Goal: Task Accomplishment & Management: Complete application form

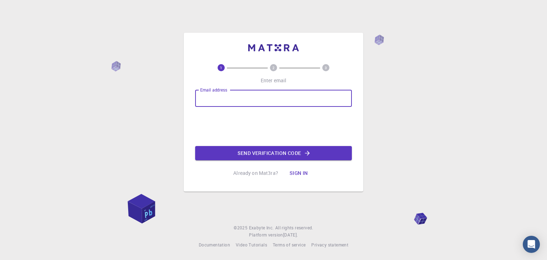
click at [248, 99] on input "Email address" at bounding box center [273, 98] width 157 height 17
type input "[EMAIL_ADDRESS][DOMAIN_NAME]"
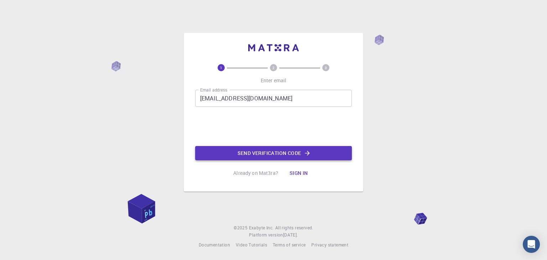
click at [238, 152] on button "Send verification code" at bounding box center [273, 153] width 157 height 14
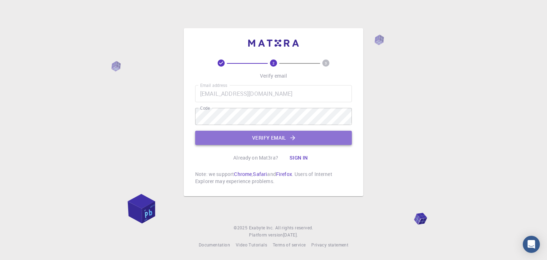
click at [262, 138] on button "Verify email" at bounding box center [273, 138] width 157 height 14
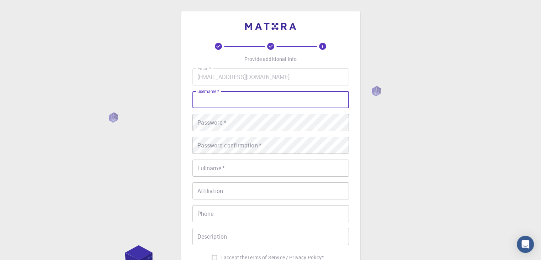
click at [252, 101] on input "username   *" at bounding box center [271, 99] width 157 height 17
type input "dperalta"
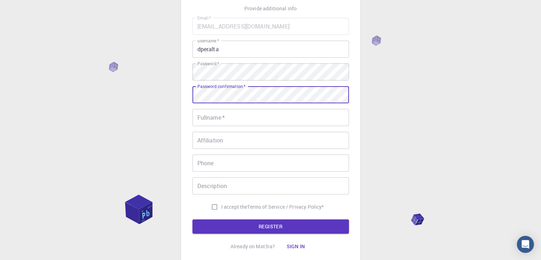
scroll to position [71, 0]
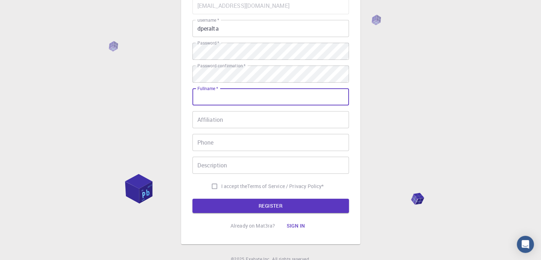
click at [220, 99] on input "Fullname   *" at bounding box center [271, 96] width 157 height 17
type input "[PERSON_NAME]"
type input "03512231595"
click at [229, 121] on input "Affiliation" at bounding box center [271, 119] width 157 height 17
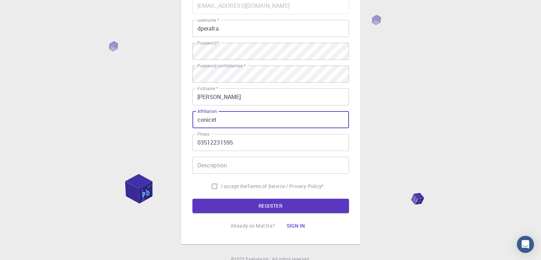
type input "conicet"
click at [214, 183] on input "I accept the Terms of Service / Privacy Policy *" at bounding box center [215, 186] width 14 height 14
checkbox input "true"
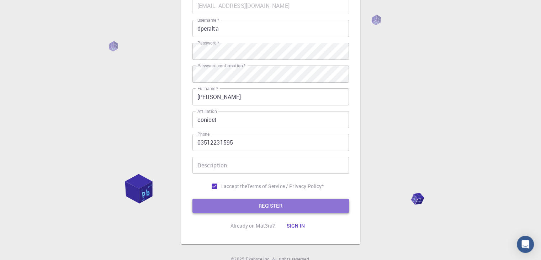
click at [233, 203] on button "REGISTER" at bounding box center [271, 206] width 157 height 14
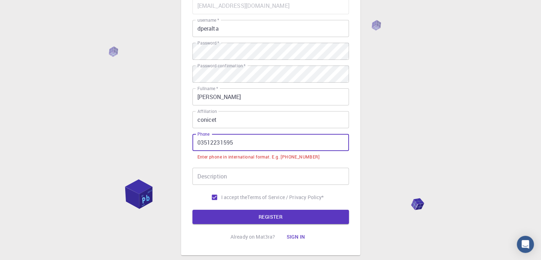
click at [198, 143] on input "03512231595" at bounding box center [271, 142] width 157 height 17
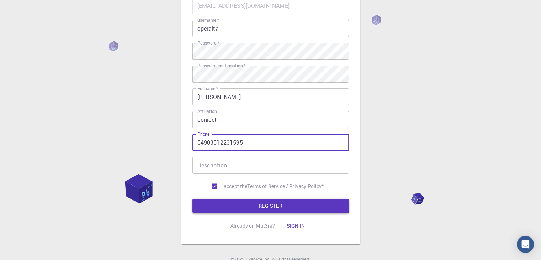
click at [227, 202] on button "REGISTER" at bounding box center [271, 206] width 157 height 14
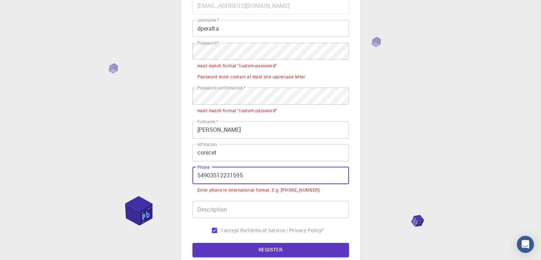
click at [199, 174] on input "54903512231595" at bounding box center [271, 175] width 157 height 17
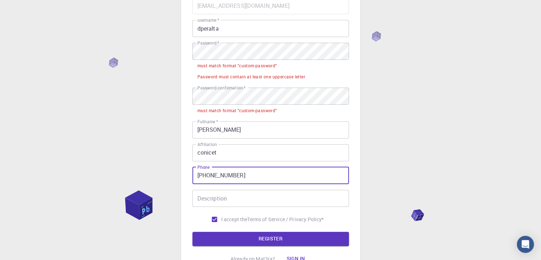
type input "[PHONE_NUMBER]"
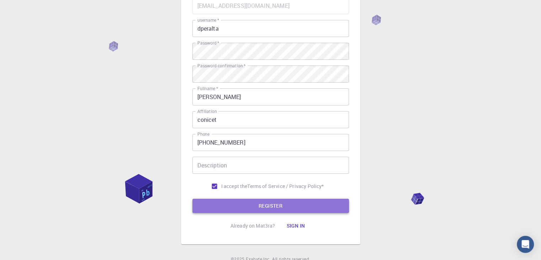
click at [241, 206] on button "REGISTER" at bounding box center [271, 206] width 157 height 14
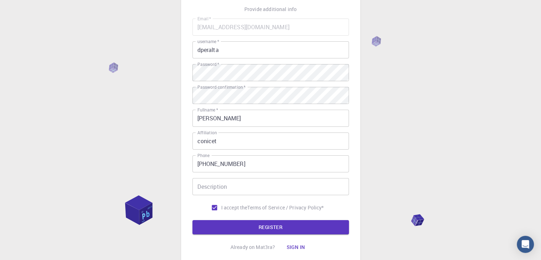
scroll to position [0, 0]
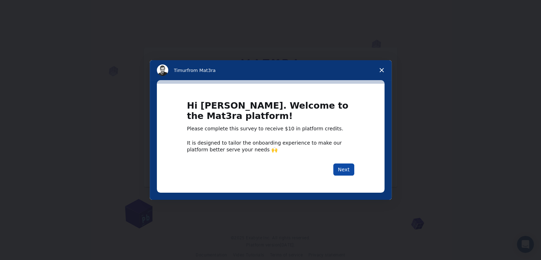
click at [343, 168] on button "Next" at bounding box center [343, 169] width 21 height 12
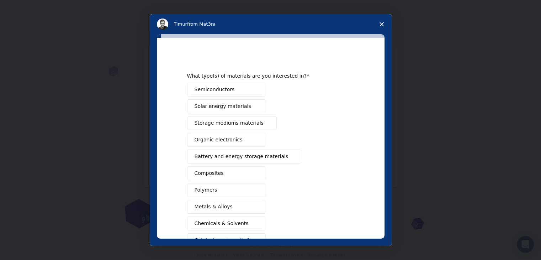
click at [236, 91] on button "Semiconductors" at bounding box center [226, 90] width 78 height 14
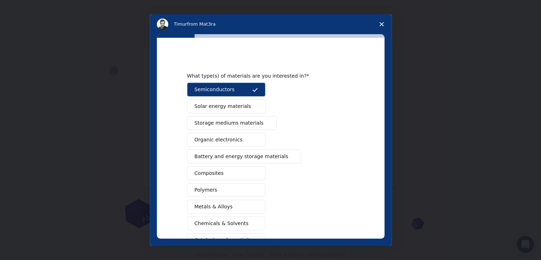
click at [241, 137] on button "Organic electronics" at bounding box center [226, 140] width 78 height 14
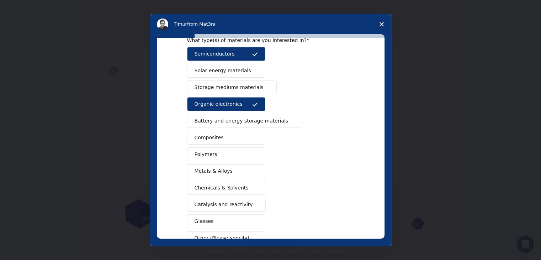
click at [244, 150] on button "Polymers" at bounding box center [226, 154] width 78 height 14
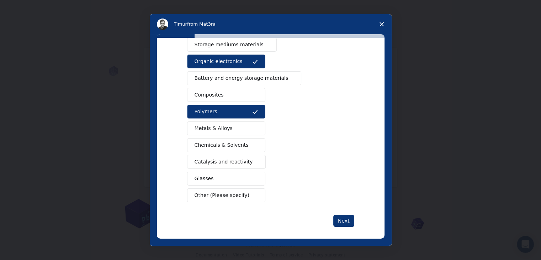
scroll to position [82, 0]
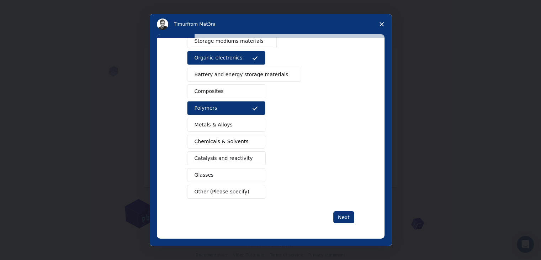
click at [229, 89] on button "Composites" at bounding box center [226, 91] width 78 height 14
click at [235, 76] on span "Battery and energy storage materials" at bounding box center [242, 74] width 94 height 7
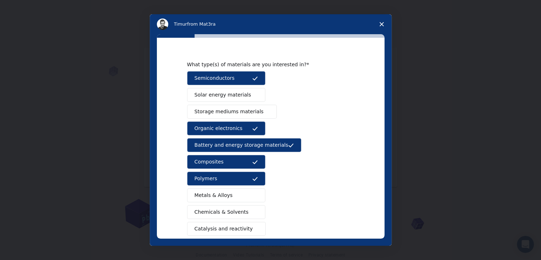
scroll to position [11, 0]
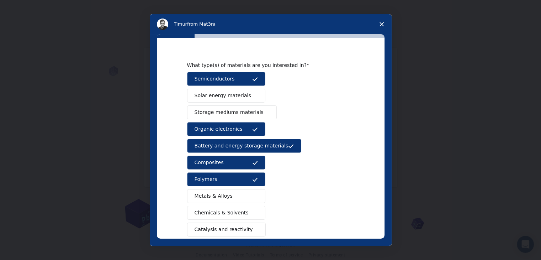
click at [238, 93] on span "Solar energy materials" at bounding box center [223, 95] width 57 height 7
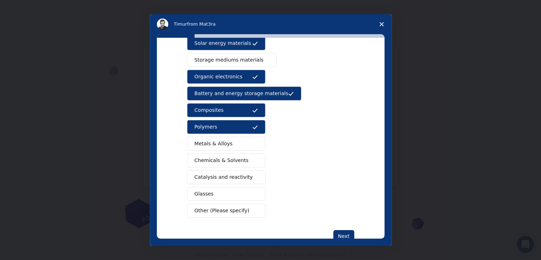
scroll to position [82, 0]
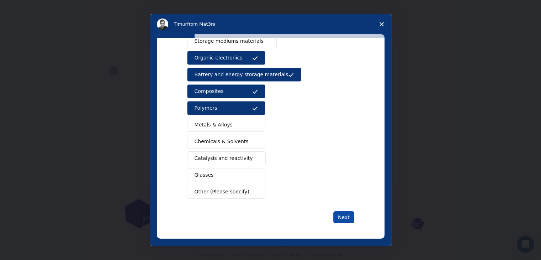
click at [339, 217] on button "Next" at bounding box center [343, 217] width 21 height 12
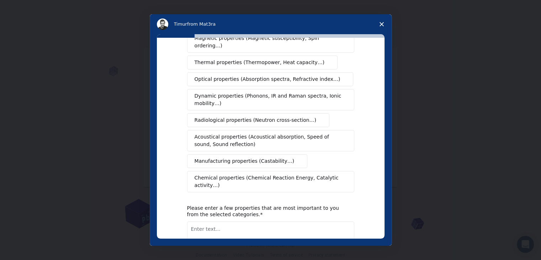
scroll to position [0, 0]
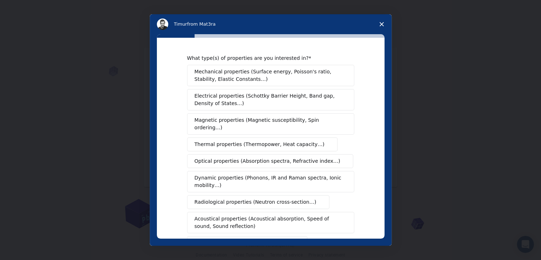
click at [252, 120] on span "Magnetic properties (Magnetic susceptibility, Spin ordering…)" at bounding box center [268, 123] width 147 height 15
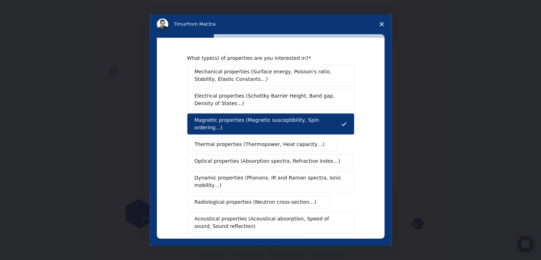
click at [248, 157] on span "Optical properties (Absorption spectra, Refractive index…)" at bounding box center [268, 160] width 146 height 7
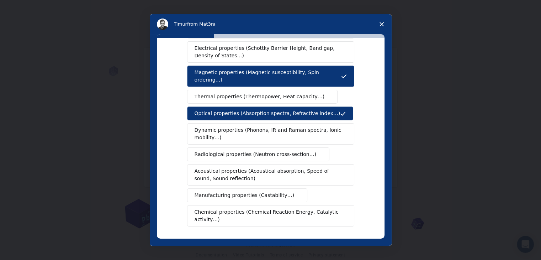
scroll to position [71, 0]
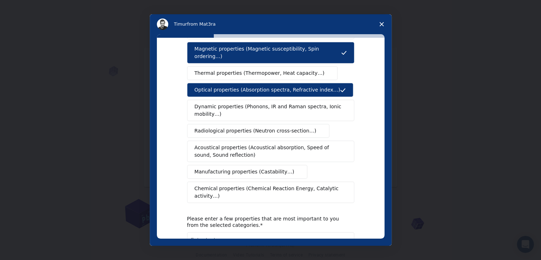
click at [258, 185] on span "Chemical properties (Chemical Reaction Energy, Catalytic activity…)" at bounding box center [268, 192] width 147 height 15
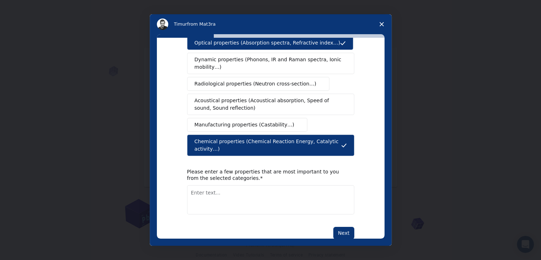
scroll to position [119, 0]
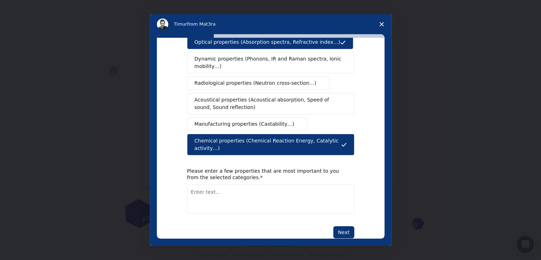
click at [247, 184] on textarea "Enter text..." at bounding box center [270, 198] width 167 height 29
type textarea "NANOMATERIALS"
click at [340, 226] on button "Next" at bounding box center [343, 232] width 21 height 12
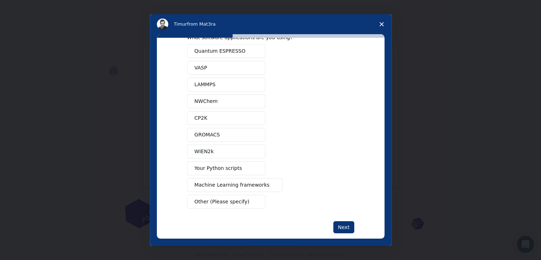
scroll to position [31, 0]
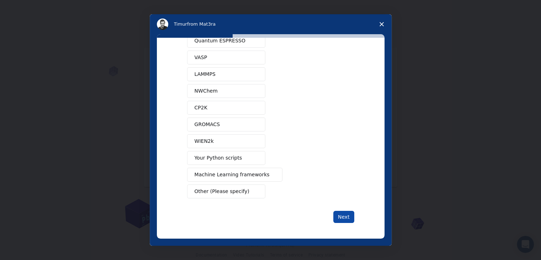
click at [338, 218] on button "Next" at bounding box center [343, 217] width 21 height 12
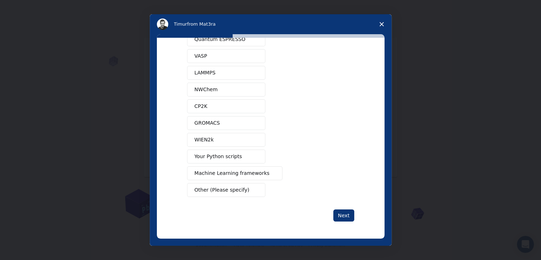
scroll to position [31, 0]
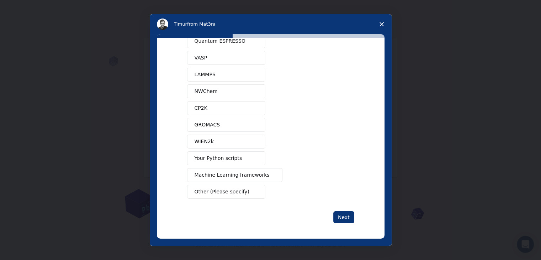
click at [236, 174] on span "Machine Learning frameworks" at bounding box center [232, 174] width 75 height 7
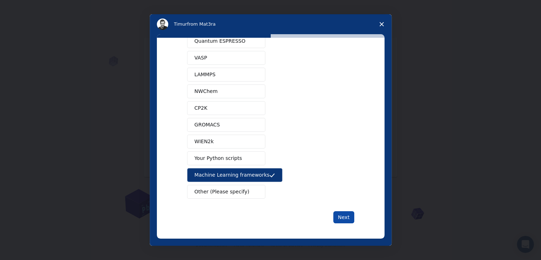
click at [336, 217] on button "Next" at bounding box center [343, 217] width 21 height 12
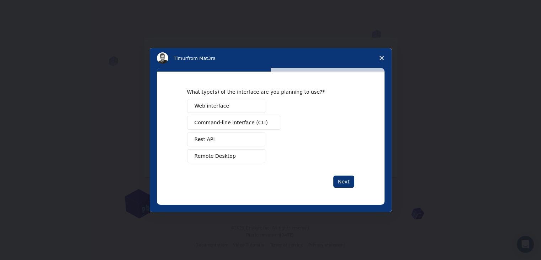
scroll to position [0, 0]
click at [220, 156] on span "Remote Desktop" at bounding box center [215, 155] width 41 height 7
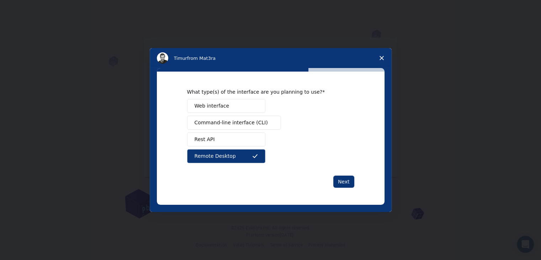
click at [220, 156] on span "Remote Desktop" at bounding box center [215, 155] width 41 height 7
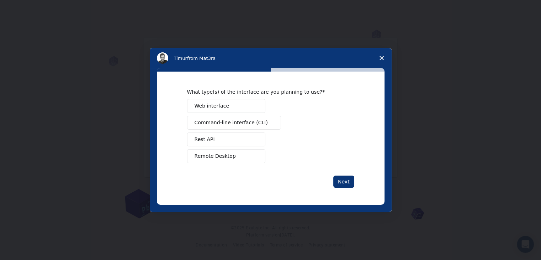
click at [223, 104] on span "Web interface" at bounding box center [212, 105] width 35 height 7
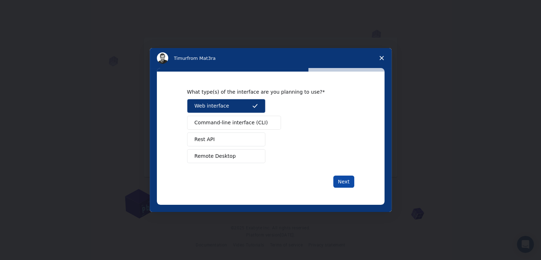
click at [341, 184] on button "Next" at bounding box center [343, 181] width 21 height 12
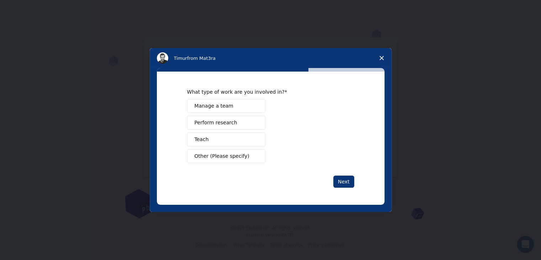
click at [232, 138] on button "Teach" at bounding box center [226, 139] width 78 height 14
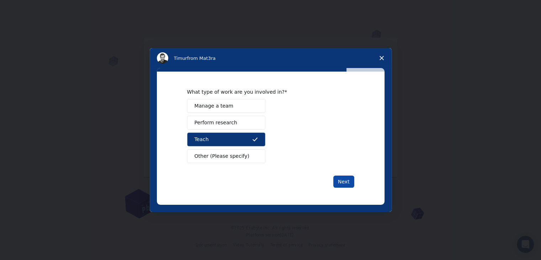
click at [340, 180] on button "Next" at bounding box center [343, 181] width 21 height 12
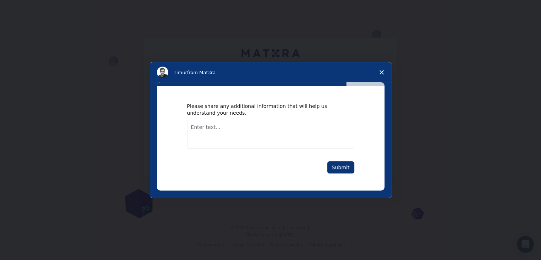
click at [273, 131] on textarea "Enter text..." at bounding box center [270, 134] width 167 height 29
type textarea "NANOEDUCATION"
click at [332, 165] on button "Submit" at bounding box center [340, 167] width 27 height 12
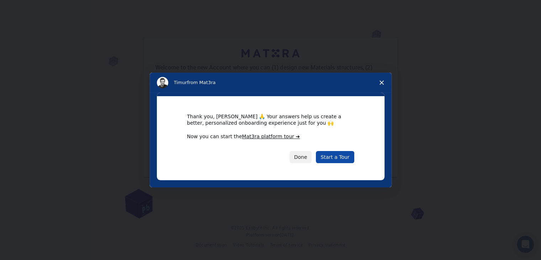
click at [336, 158] on link "Start a Tour" at bounding box center [335, 157] width 38 height 12
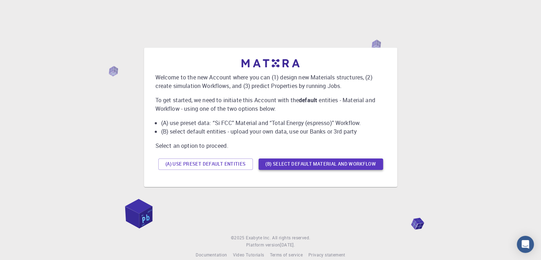
click at [272, 164] on button "(B) Select default material and workflow" at bounding box center [321, 163] width 125 height 11
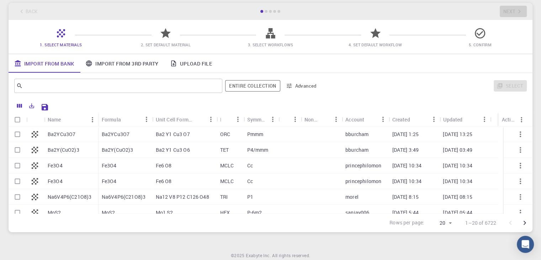
click at [125, 134] on p "Ba2YCu3O7" at bounding box center [116, 134] width 28 height 7
checkbox input "true"
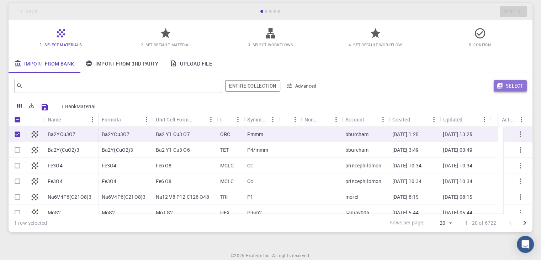
click at [500, 86] on icon "button" at bounding box center [499, 85] width 5 height 5
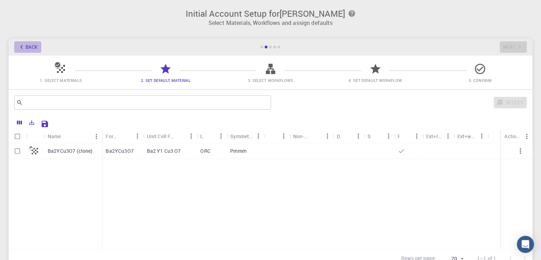
click at [32, 46] on button "Back" at bounding box center [27, 46] width 27 height 11
